Goal: Information Seeking & Learning: Learn about a topic

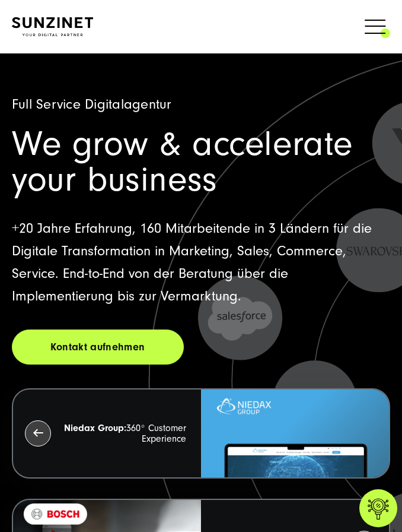
click at [390, 29] on span at bounding box center [390, 26] width 0 height 30
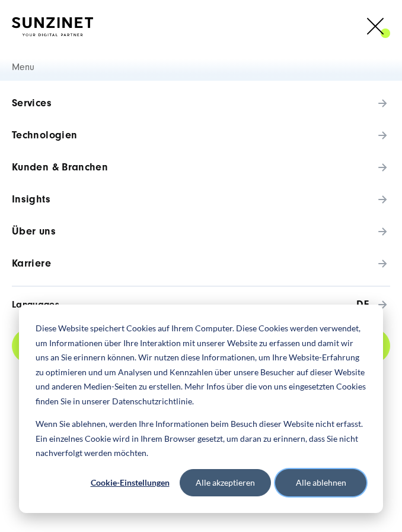
click at [339, 486] on button "Alle ablehnen" at bounding box center [320, 482] width 91 height 27
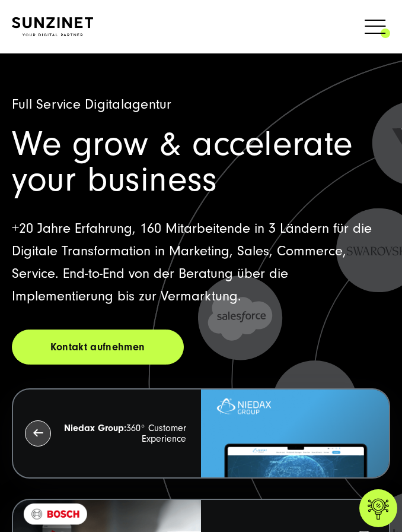
click at [390, 23] on span at bounding box center [390, 26] width 0 height 30
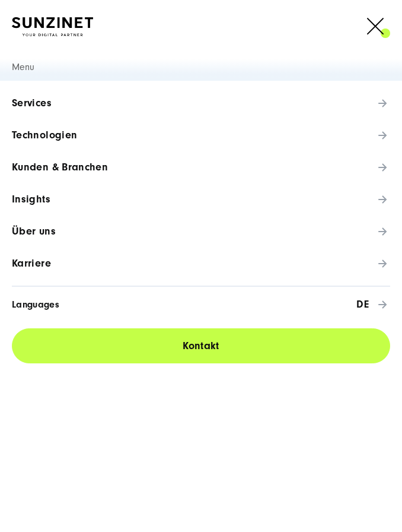
click at [180, 260] on link "Karriere" at bounding box center [201, 263] width 402 height 32
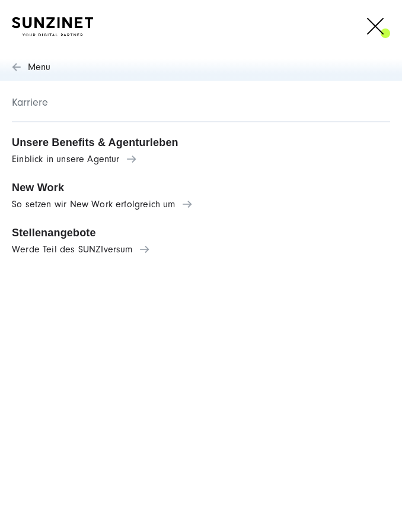
click at [132, 152] on link "Unsere Benefits & Agenturleben Einblick in unsere Agentur" at bounding box center [201, 150] width 402 height 45
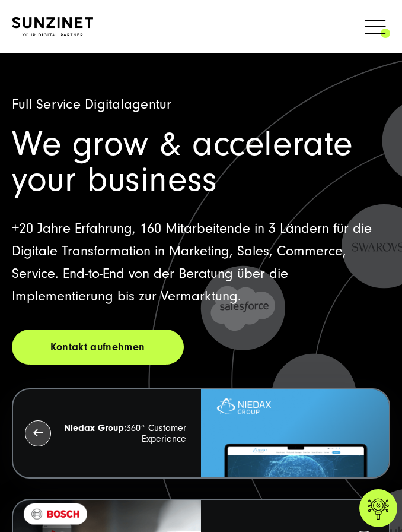
click at [377, 43] on link at bounding box center [376, 27] width 30 height 33
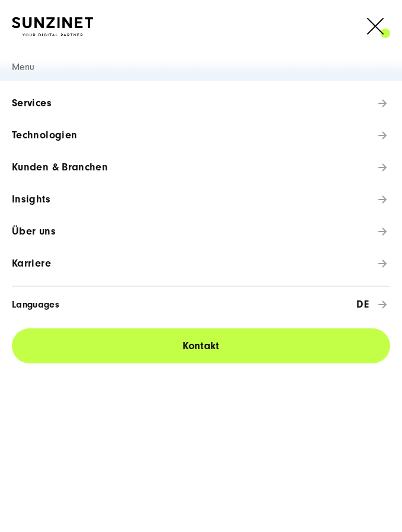
click at [66, 263] on link "Karriere" at bounding box center [201, 263] width 402 height 32
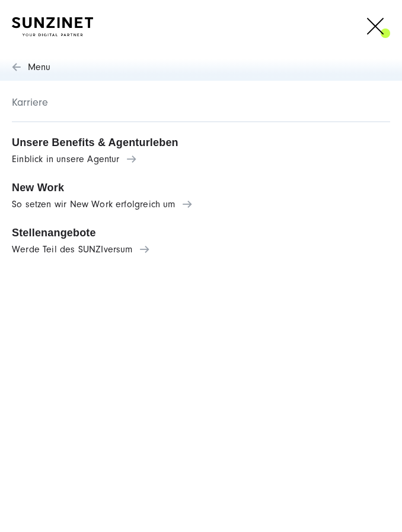
click at [78, 235] on span "Stellenangebote" at bounding box center [201, 233] width 378 height 12
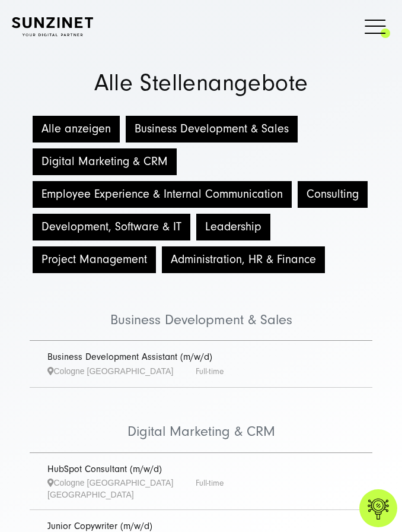
click at [93, 125] on button "Alle anzeigen" at bounding box center [76, 129] width 87 height 27
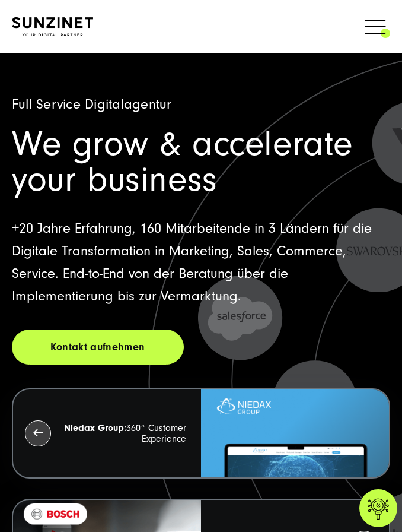
click at [390, 23] on span at bounding box center [390, 26] width 0 height 30
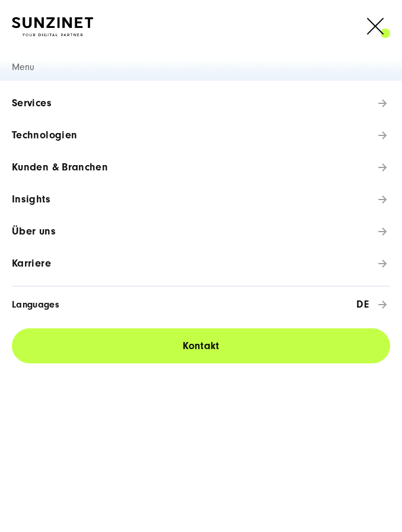
click at [51, 268] on link "Karriere" at bounding box center [201, 263] width 402 height 32
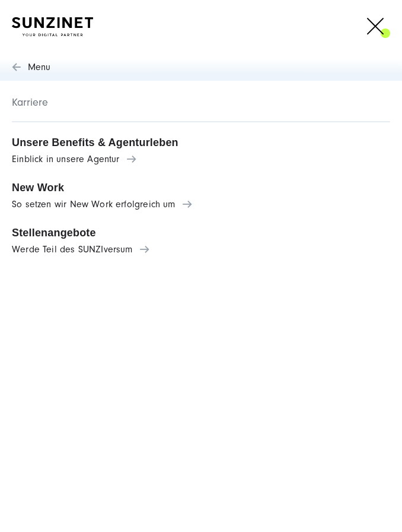
click at [79, 236] on span "Stellenangebote" at bounding box center [201, 233] width 378 height 12
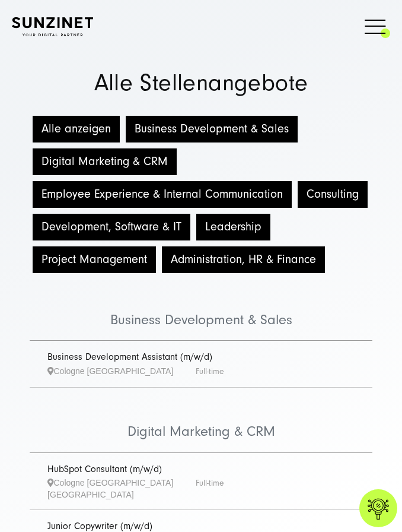
click at [322, 200] on button "Consulting" at bounding box center [333, 194] width 70 height 27
